Goal: Find contact information: Find contact information

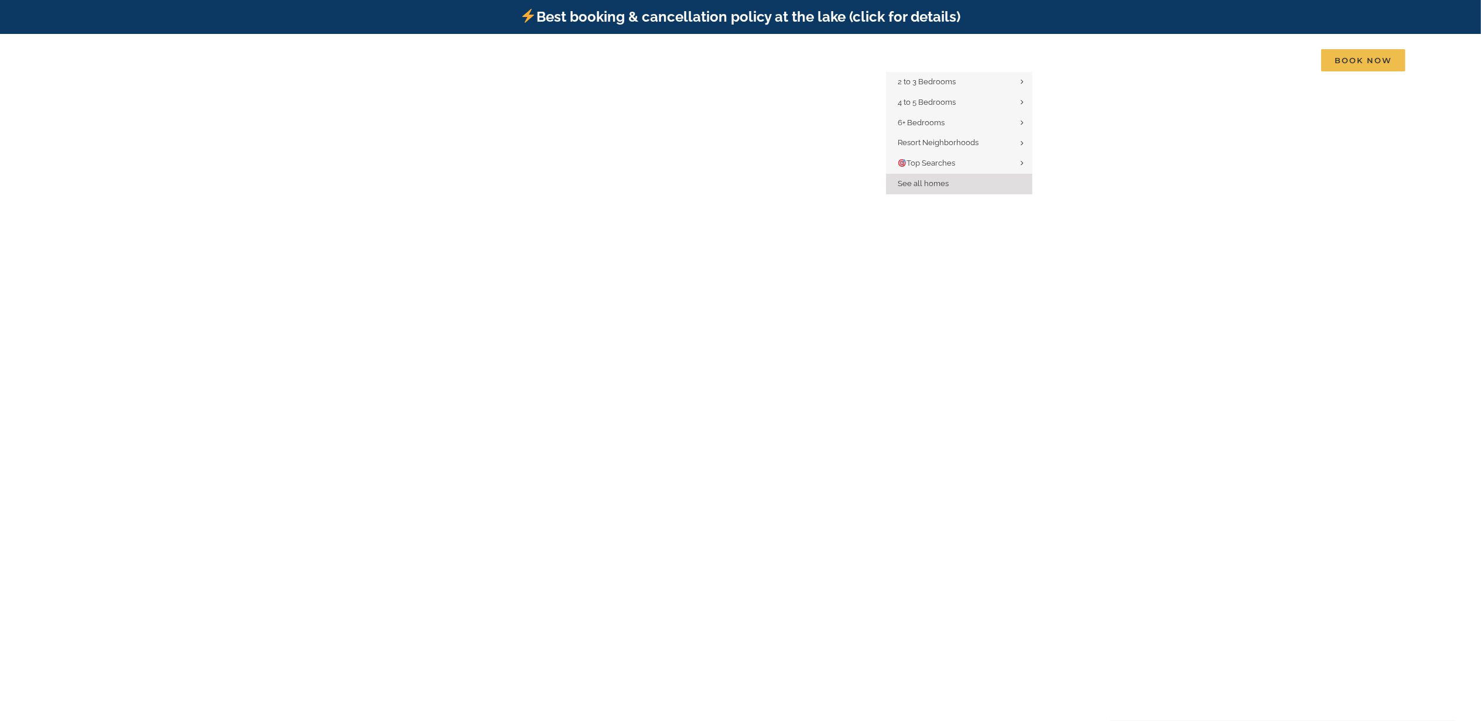
click at [930, 182] on span "See all homes" at bounding box center [923, 183] width 51 height 9
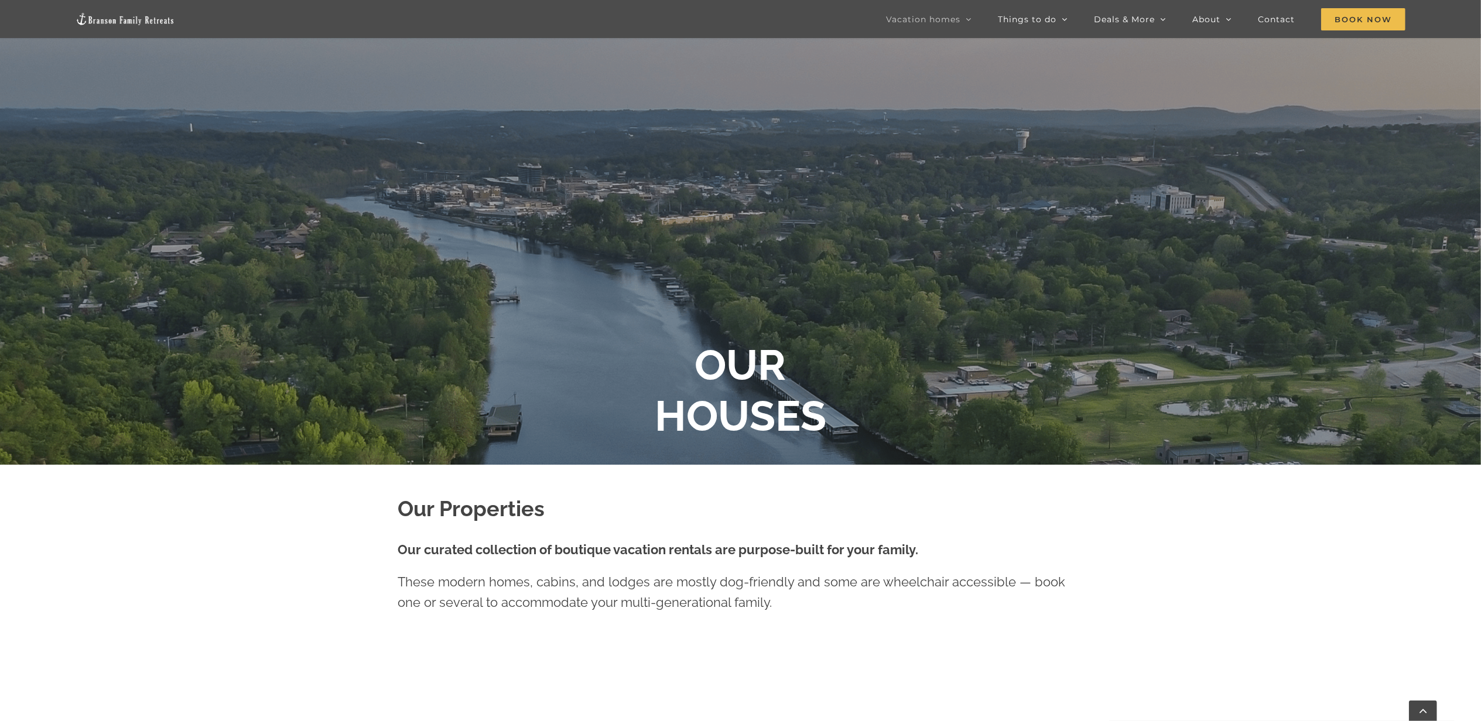
scroll to position [234, 0]
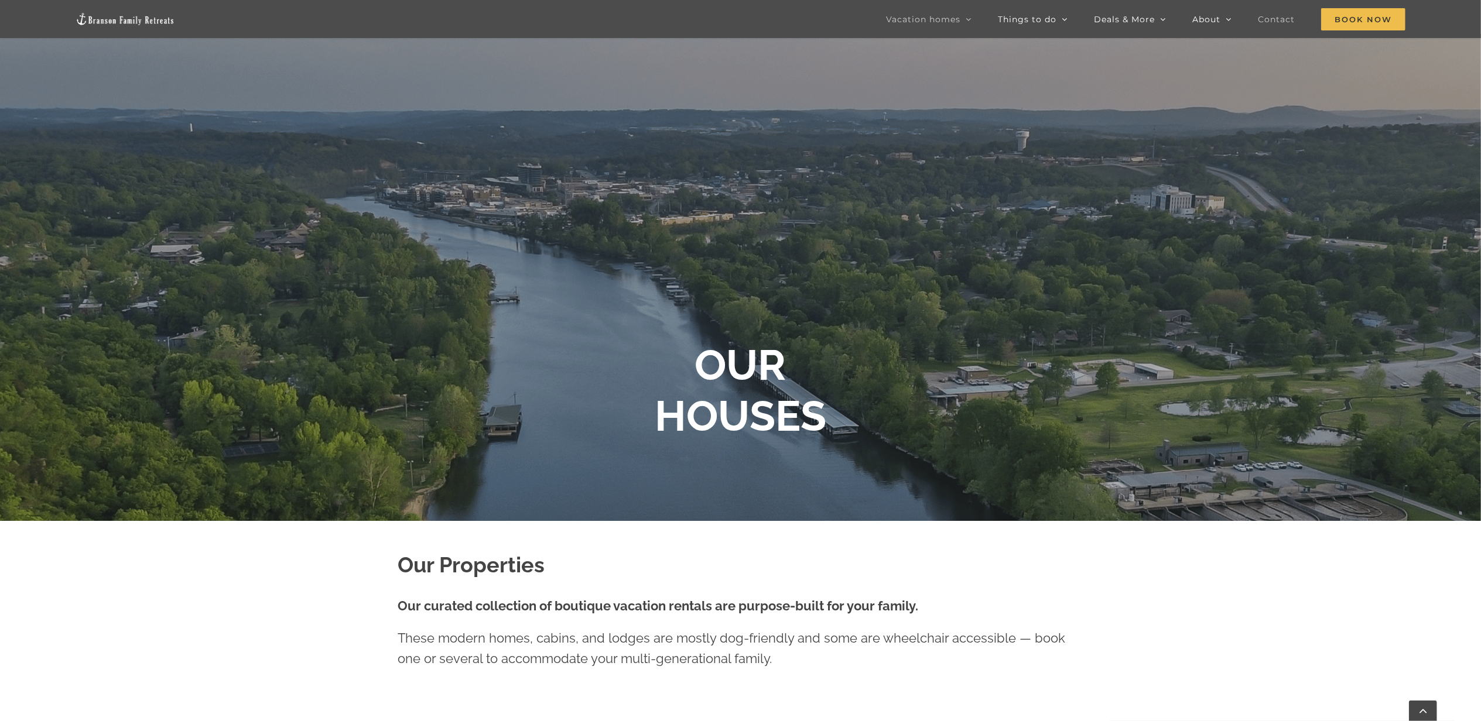
click at [1290, 15] on span "Contact" at bounding box center [1276, 19] width 37 height 8
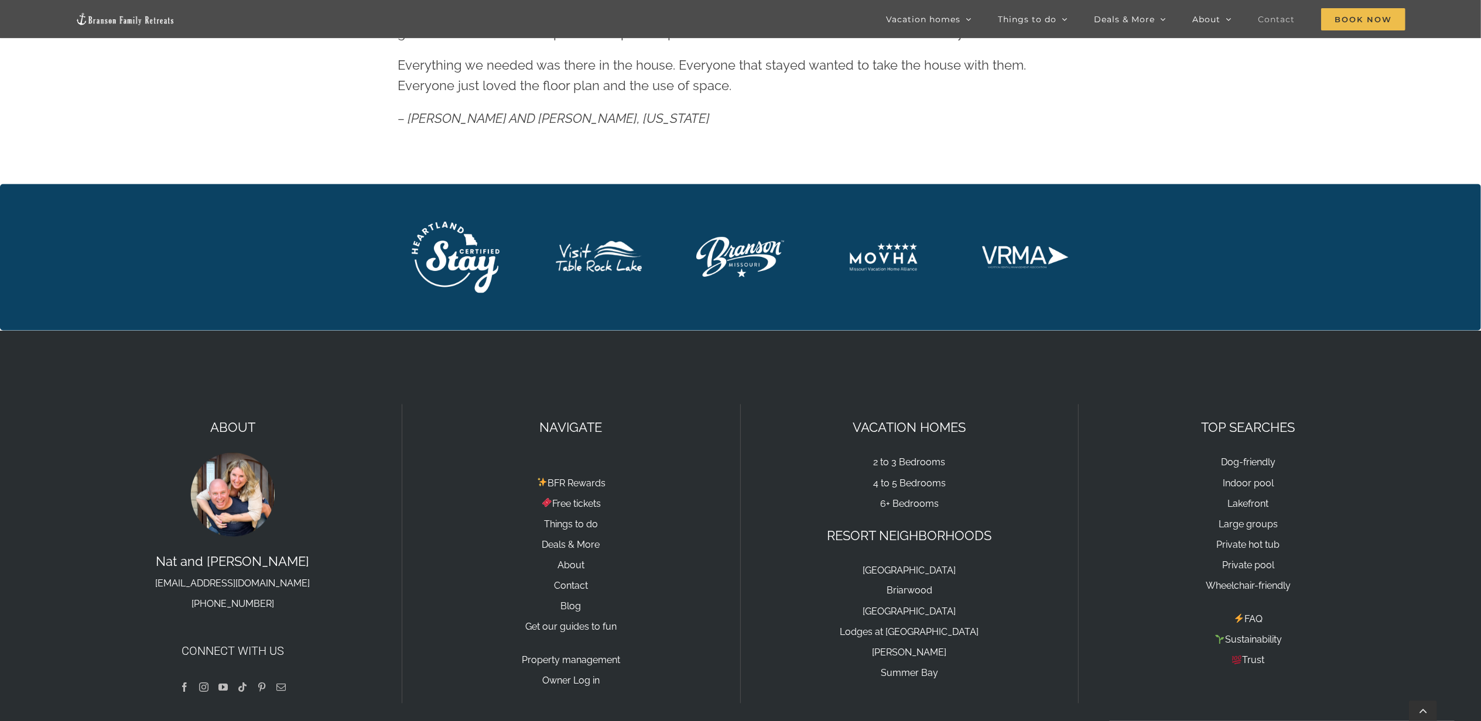
scroll to position [1717, 0]
